Goal: Complete application form

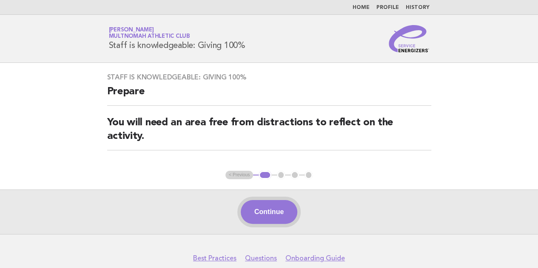
click at [263, 209] on button "Continue" at bounding box center [269, 212] width 57 height 24
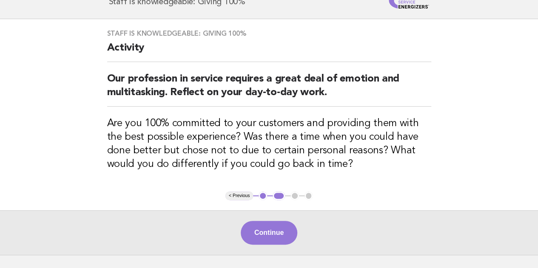
scroll to position [44, 0]
click at [275, 233] on button "Continue" at bounding box center [269, 233] width 57 height 24
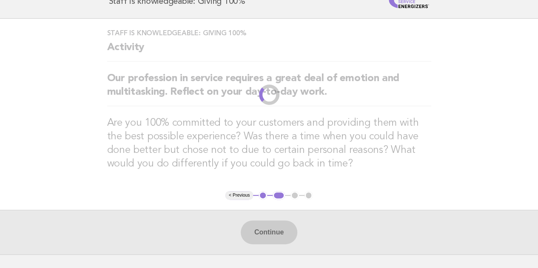
scroll to position [0, 0]
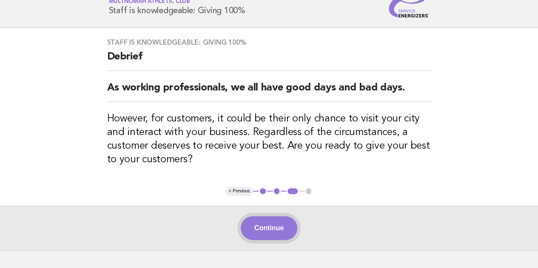
click at [276, 224] on button "Continue" at bounding box center [269, 228] width 57 height 24
